Goal: Task Accomplishment & Management: Use online tool/utility

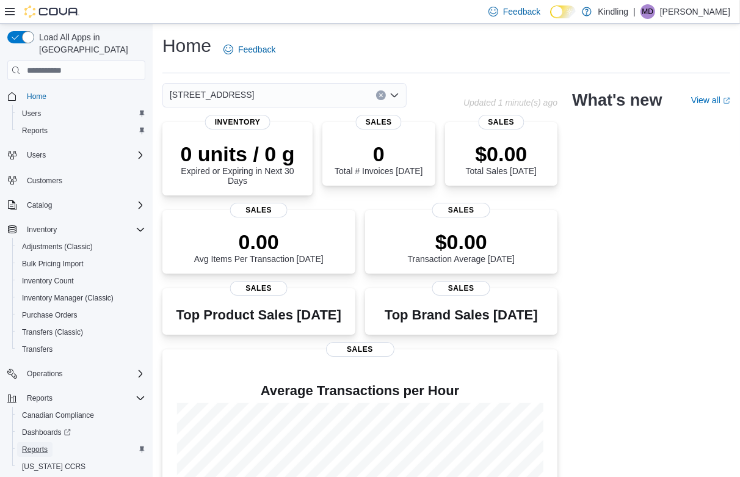
click at [31, 445] on span "Reports" at bounding box center [35, 450] width 26 height 10
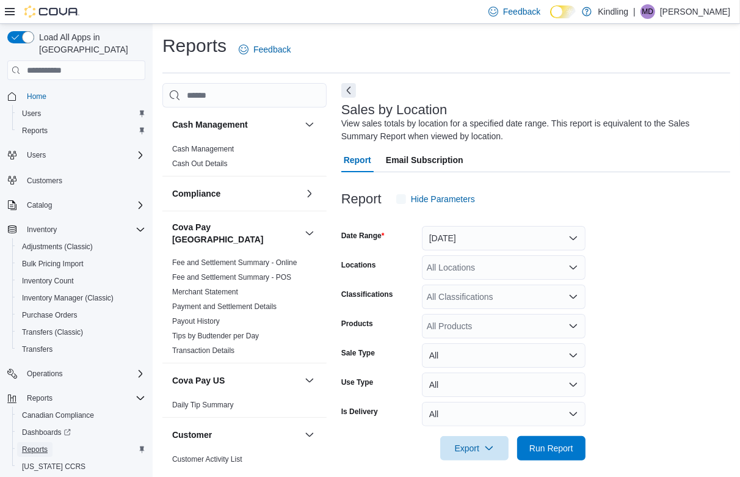
scroll to position [7, 0]
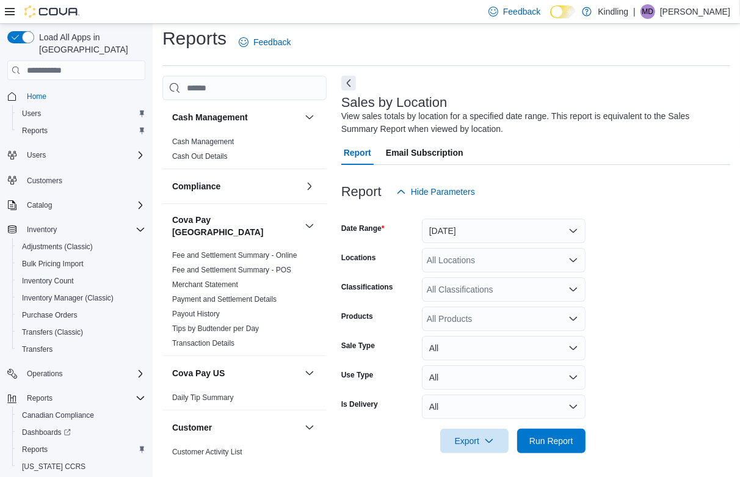
click at [549, 427] on div at bounding box center [535, 424] width 389 height 10
click at [548, 436] on span "Run Report" at bounding box center [552, 440] width 44 height 12
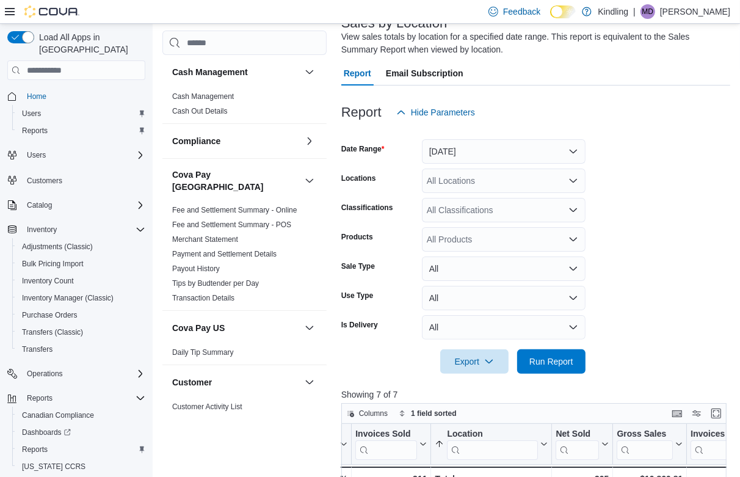
scroll to position [60, 0]
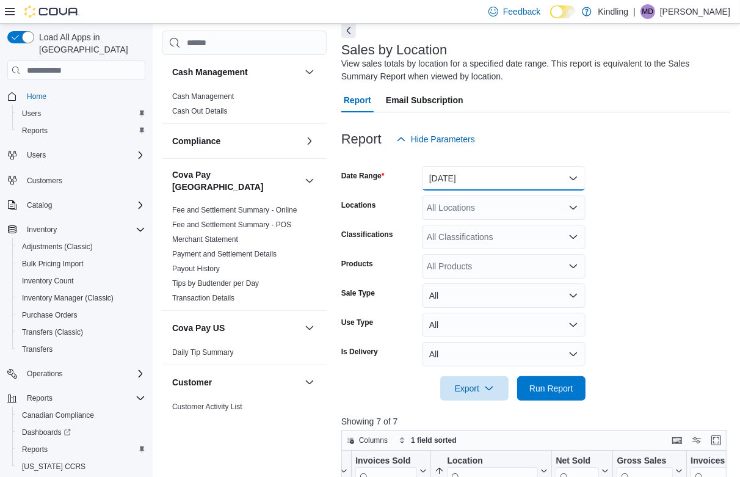
click at [487, 179] on button "Yesterday" at bounding box center [504, 178] width 164 height 24
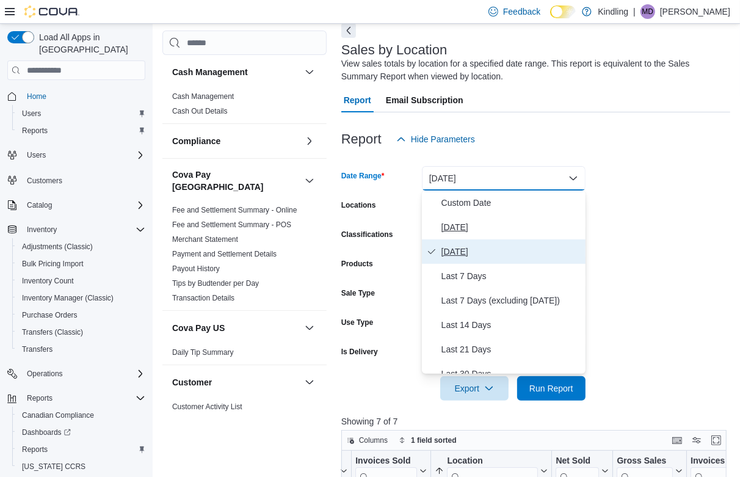
scroll to position [96, 0]
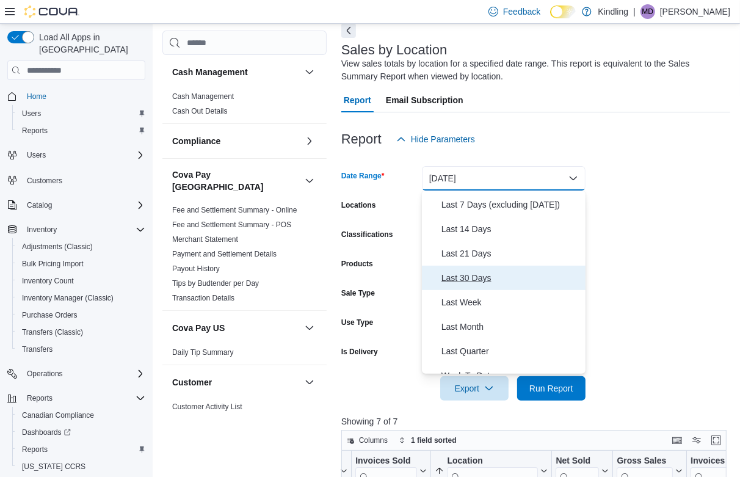
click at [478, 271] on span "Last 30 Days" at bounding box center [511, 278] width 139 height 15
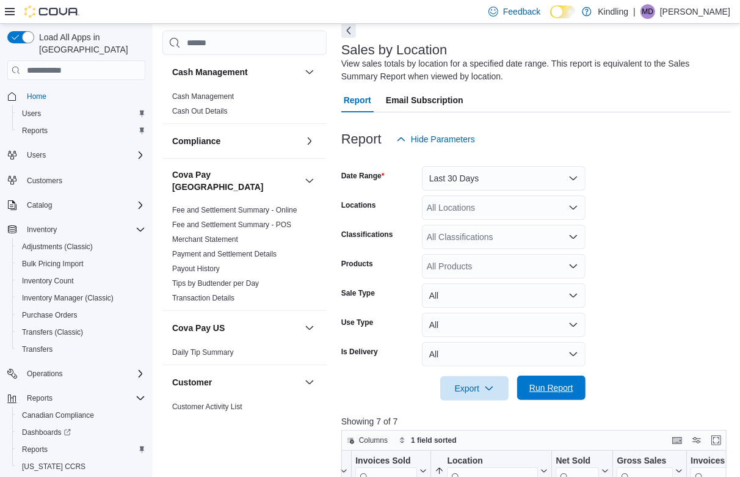
click at [565, 387] on span "Run Report" at bounding box center [552, 388] width 44 height 12
